Goal: Information Seeking & Learning: Understand process/instructions

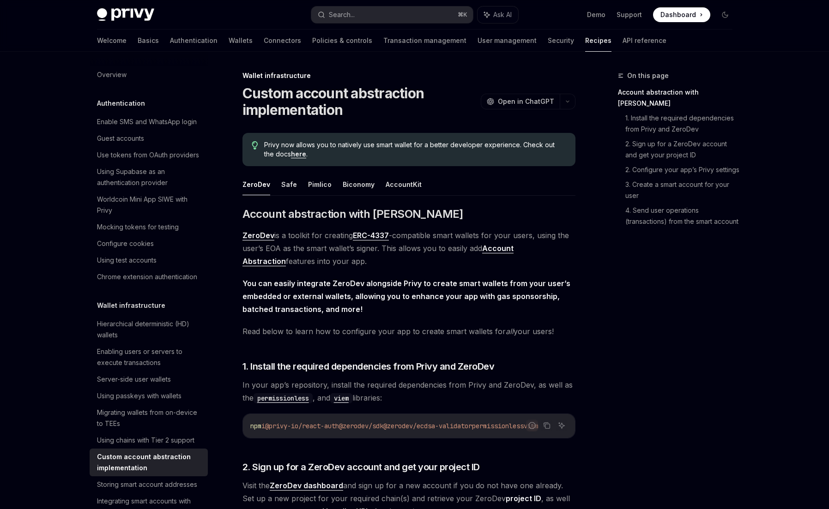
scroll to position [25, 0]
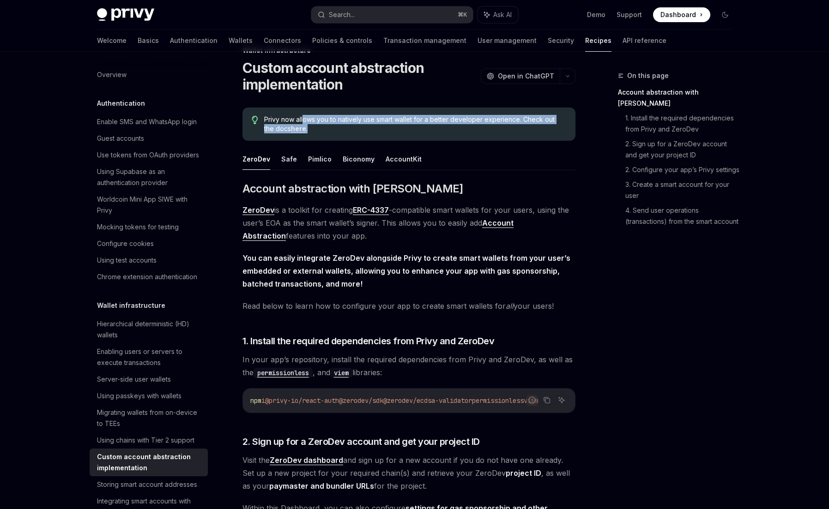
click at [473, 119] on span "Privy now allows you to natively use smart wallet for a better developer experi…" at bounding box center [414, 124] width 301 height 18
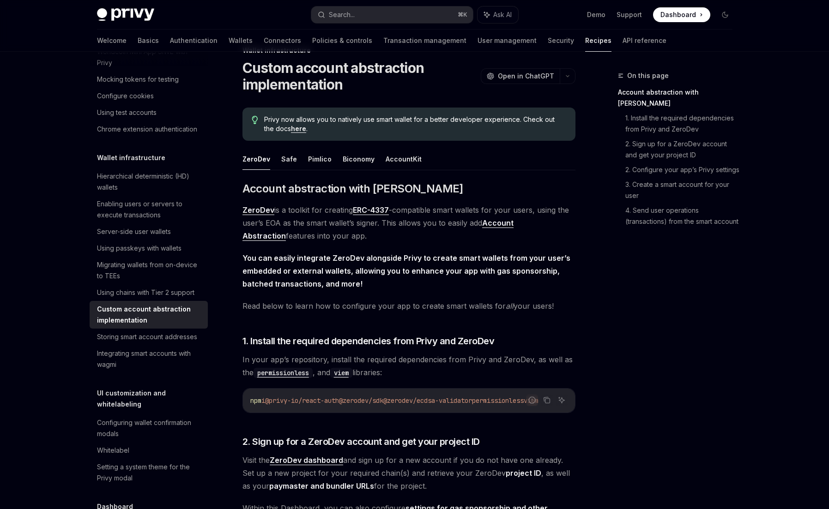
scroll to position [0, 0]
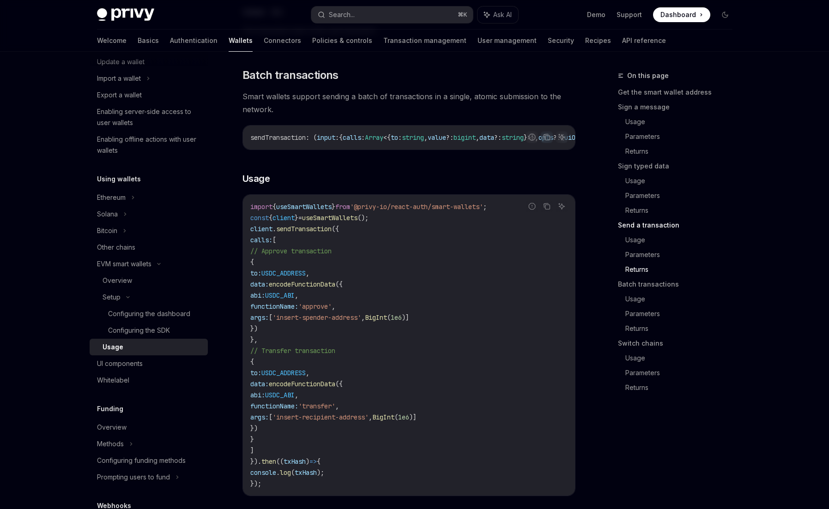
scroll to position [1879, 0]
drag, startPoint x: 320, startPoint y: 364, endPoint x: 223, endPoint y: 278, distance: 130.2
copy code "// Approve transaction { to: USDC_ADDRESS , data: encodeFunctionData ({ abi: US…"
click at [314, 338] on code "import { useSmartWallets } from '@privy-io/react-auth/smart-wallets' ; const { …" at bounding box center [408, 345] width 317 height 288
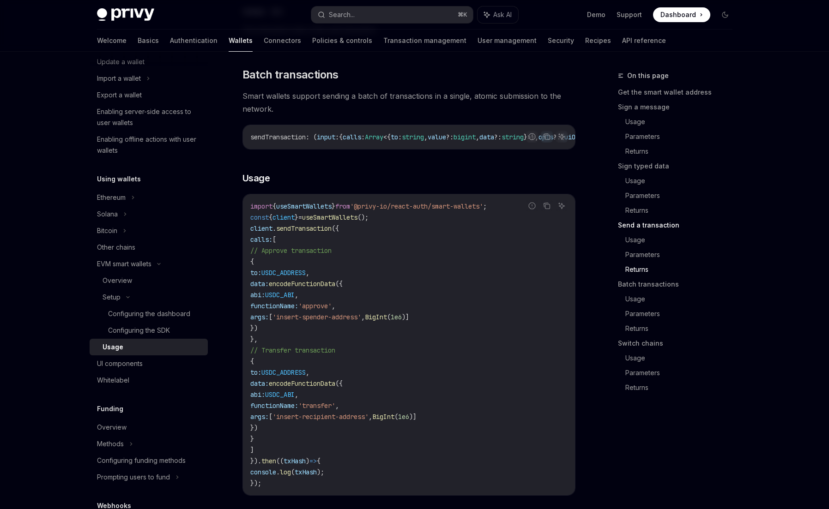
drag, startPoint x: 295, startPoint y: 368, endPoint x: 227, endPoint y: 291, distance: 103.7
copy code "{ to: USDC_ADDRESS , data: encodeFunctionData ({ abi: USDC_ABI , functionName: …"
